Goal: Navigation & Orientation: Understand site structure

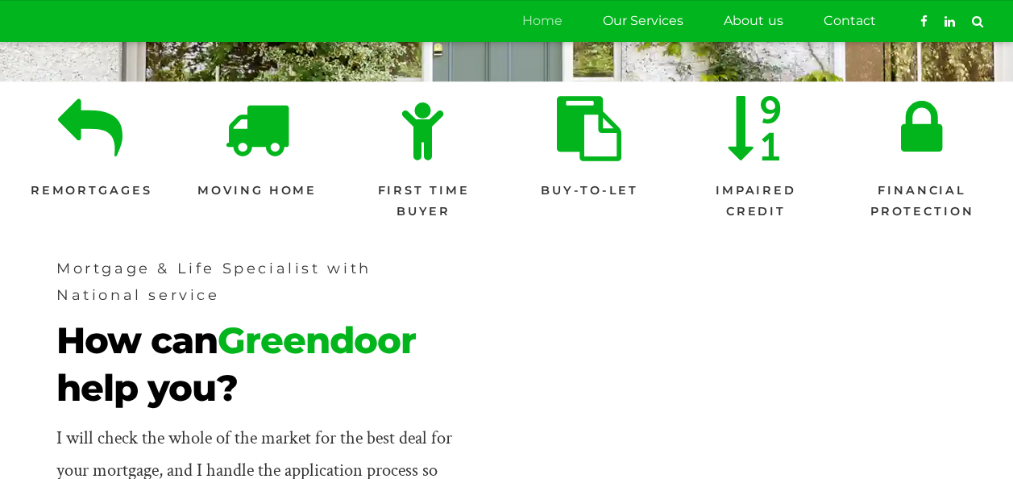
scroll to position [406, 0]
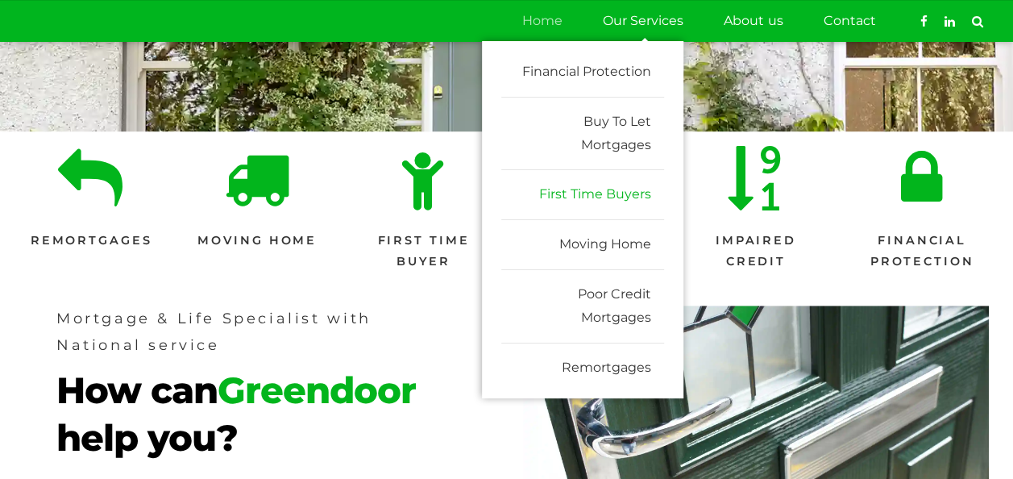
click at [610, 206] on link "First Time Buyers" at bounding box center [583, 195] width 163 height 50
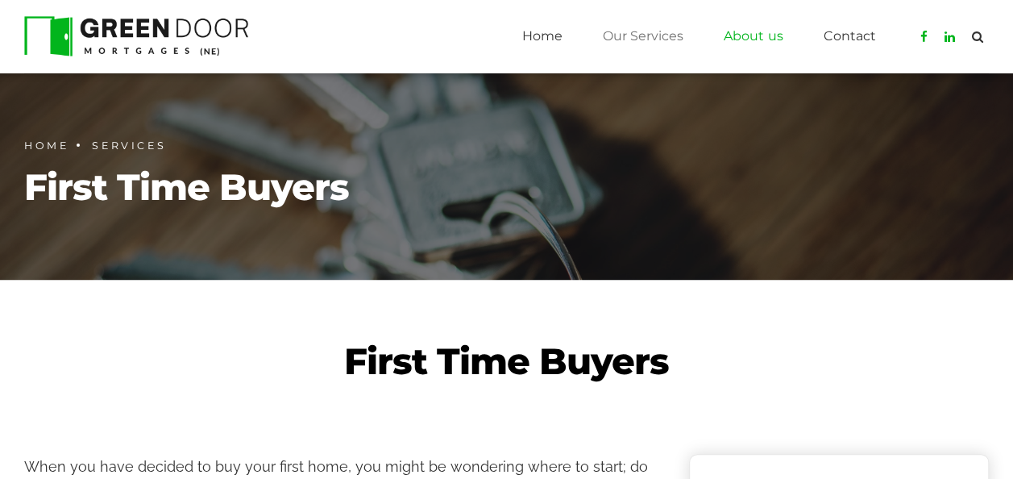
click at [758, 44] on link "About us" at bounding box center [753, 36] width 59 height 40
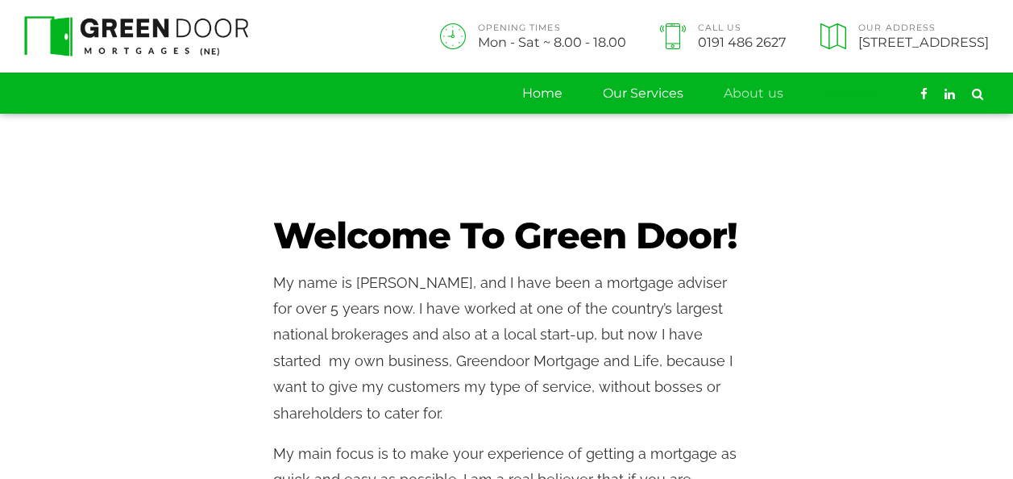
click at [826, 114] on link "Contact" at bounding box center [849, 93] width 52 height 40
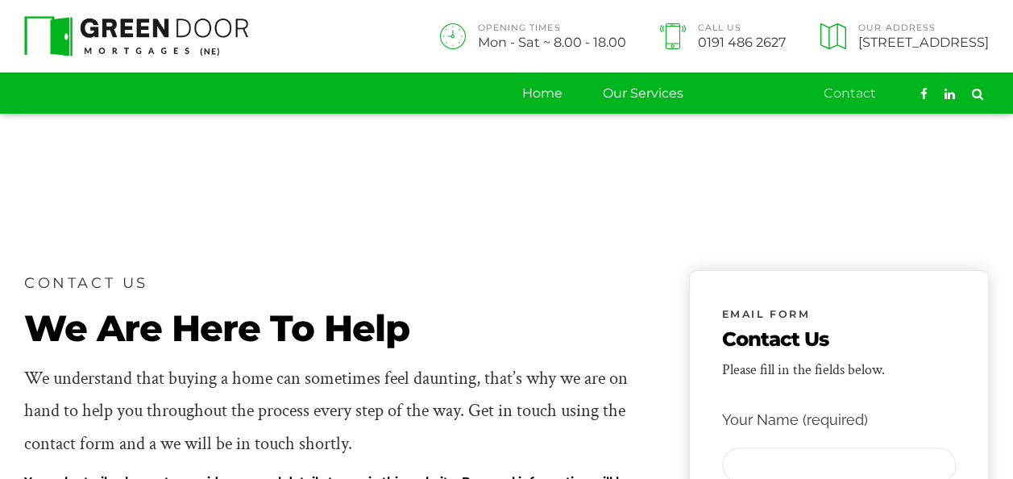
click at [760, 114] on link "About us" at bounding box center [753, 93] width 59 height 40
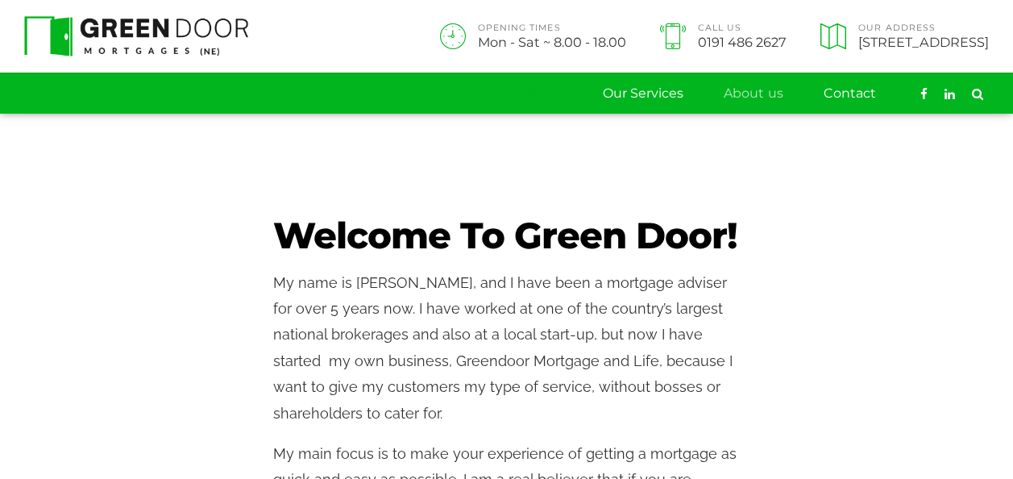
click at [541, 114] on link "Home" at bounding box center [542, 93] width 40 height 40
